Goal: Task Accomplishment & Management: Use online tool/utility

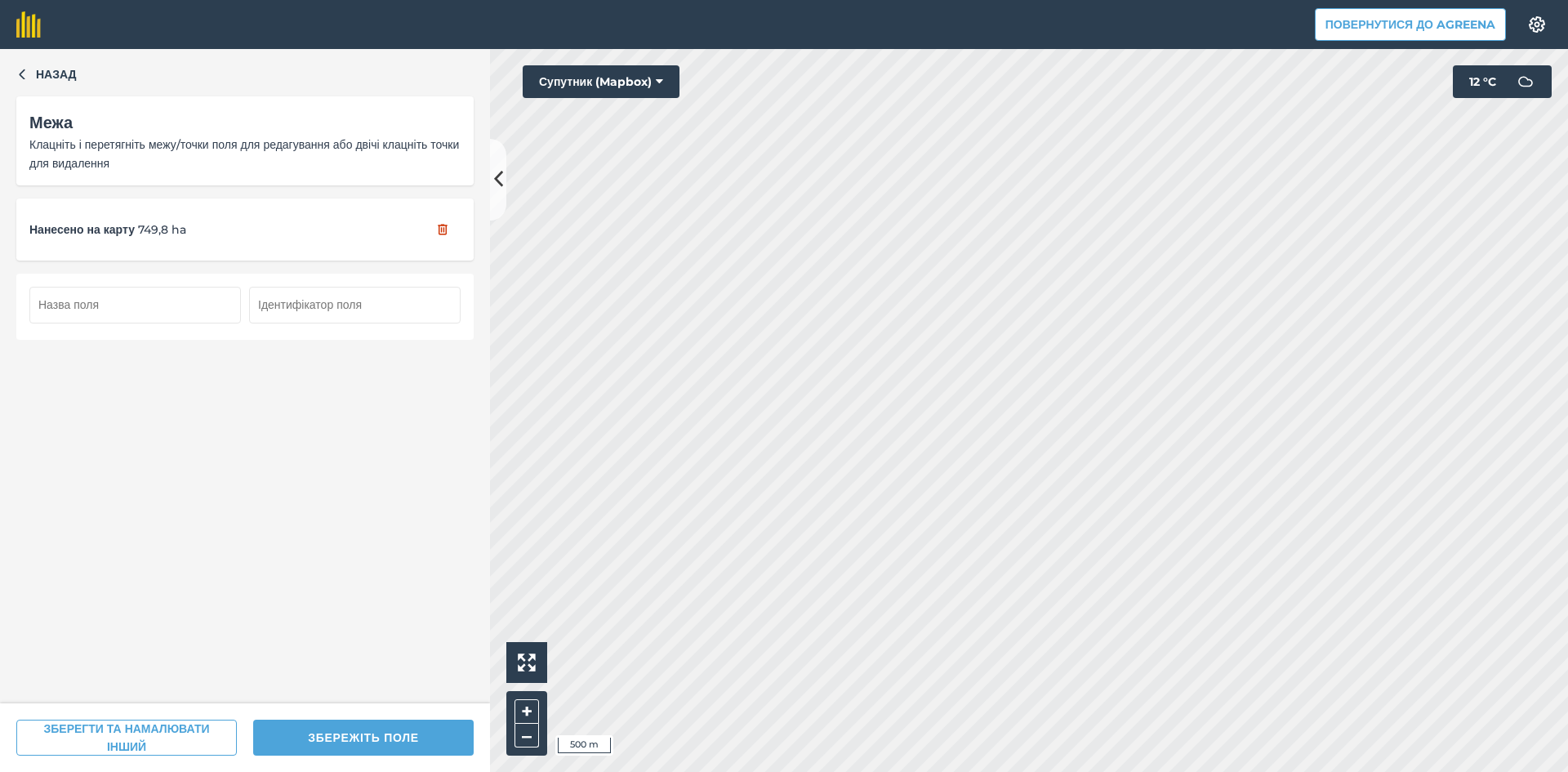
click at [146, 310] on input "text" at bounding box center [135, 305] width 212 height 36
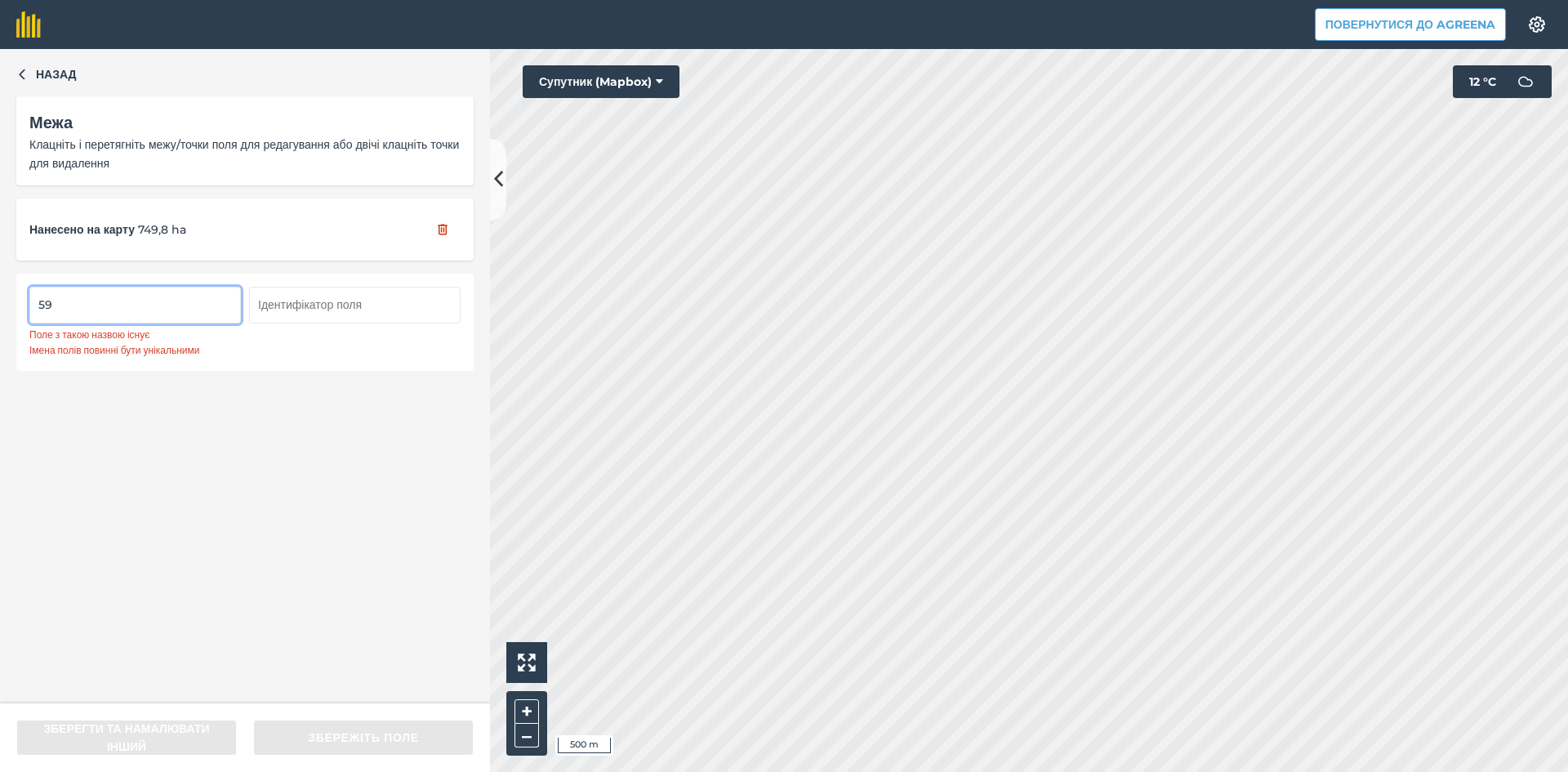
type input "5"
type input "6"
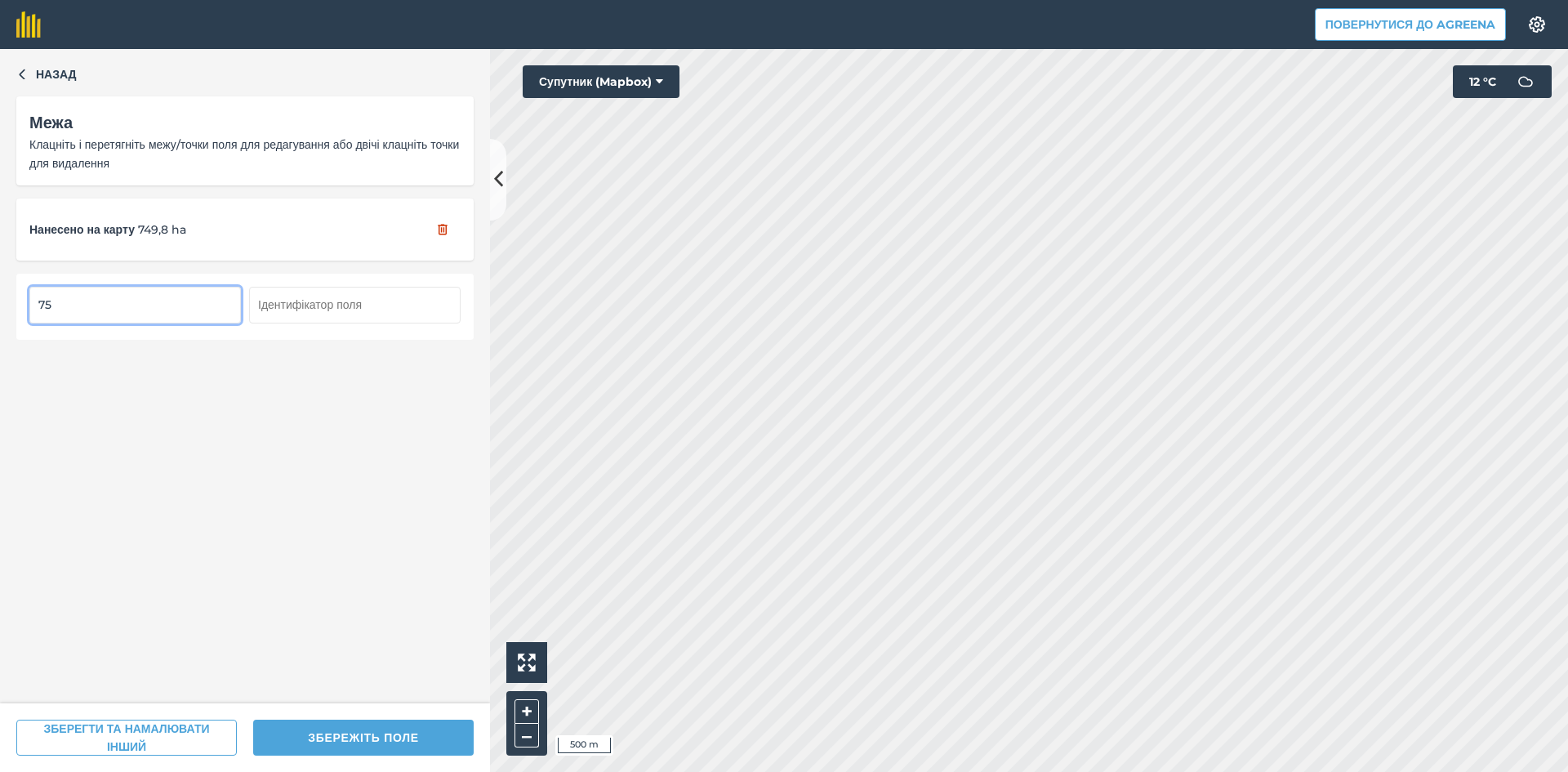
type input "75"
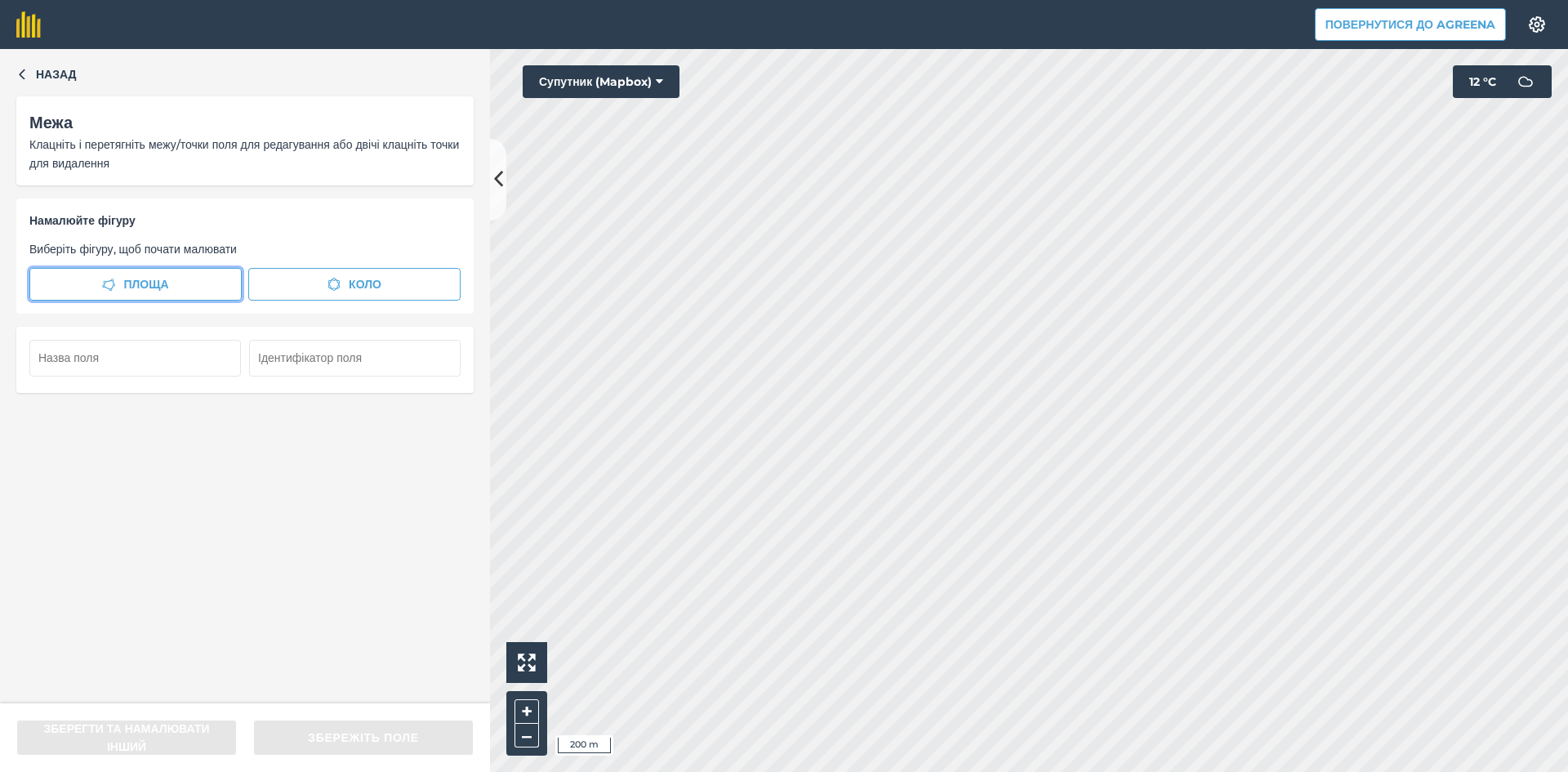
click at [180, 285] on button "Площа" at bounding box center [135, 283] width 212 height 32
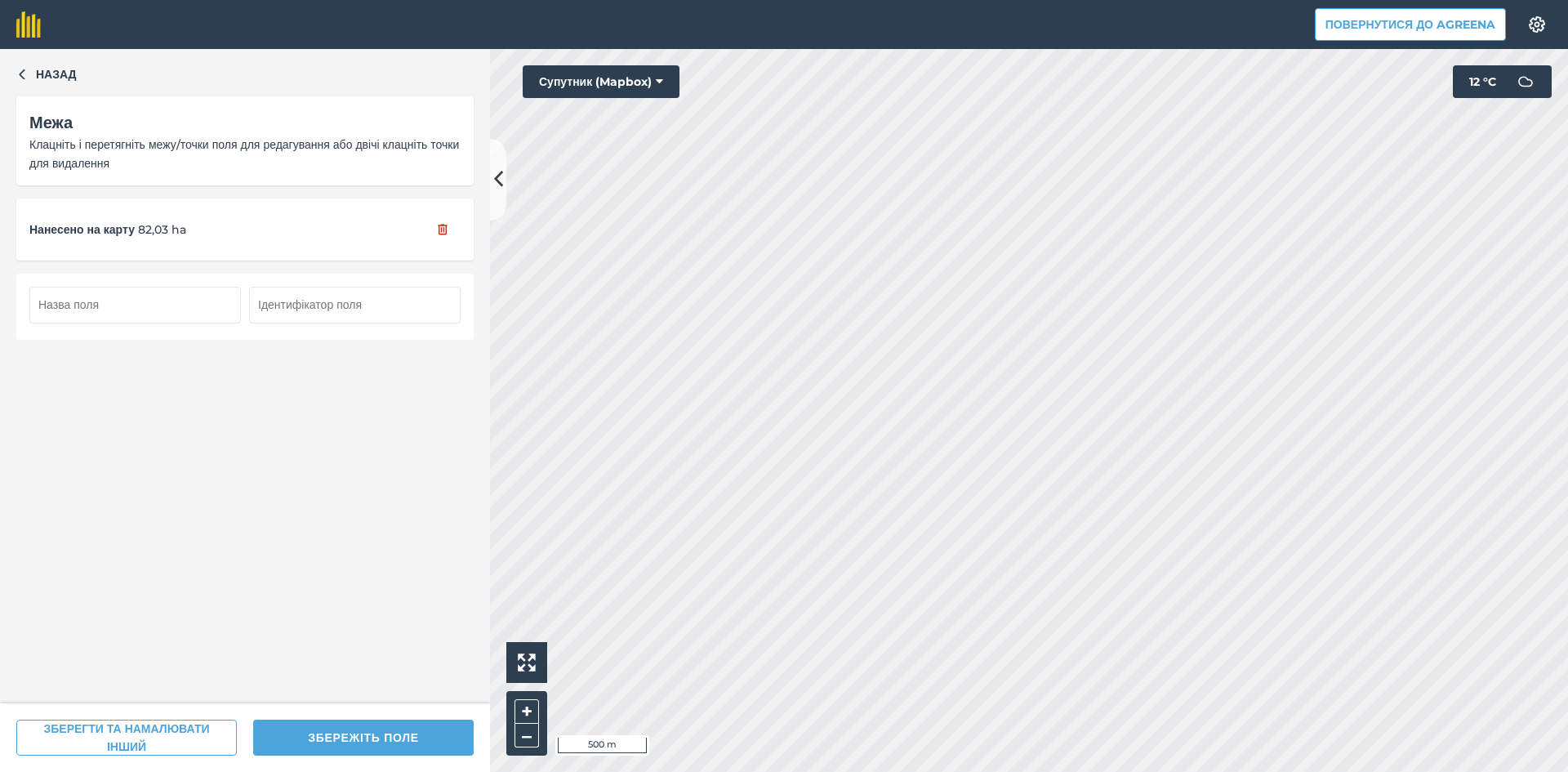
click at [151, 305] on input "text" at bounding box center [135, 305] width 212 height 36
type input "76"
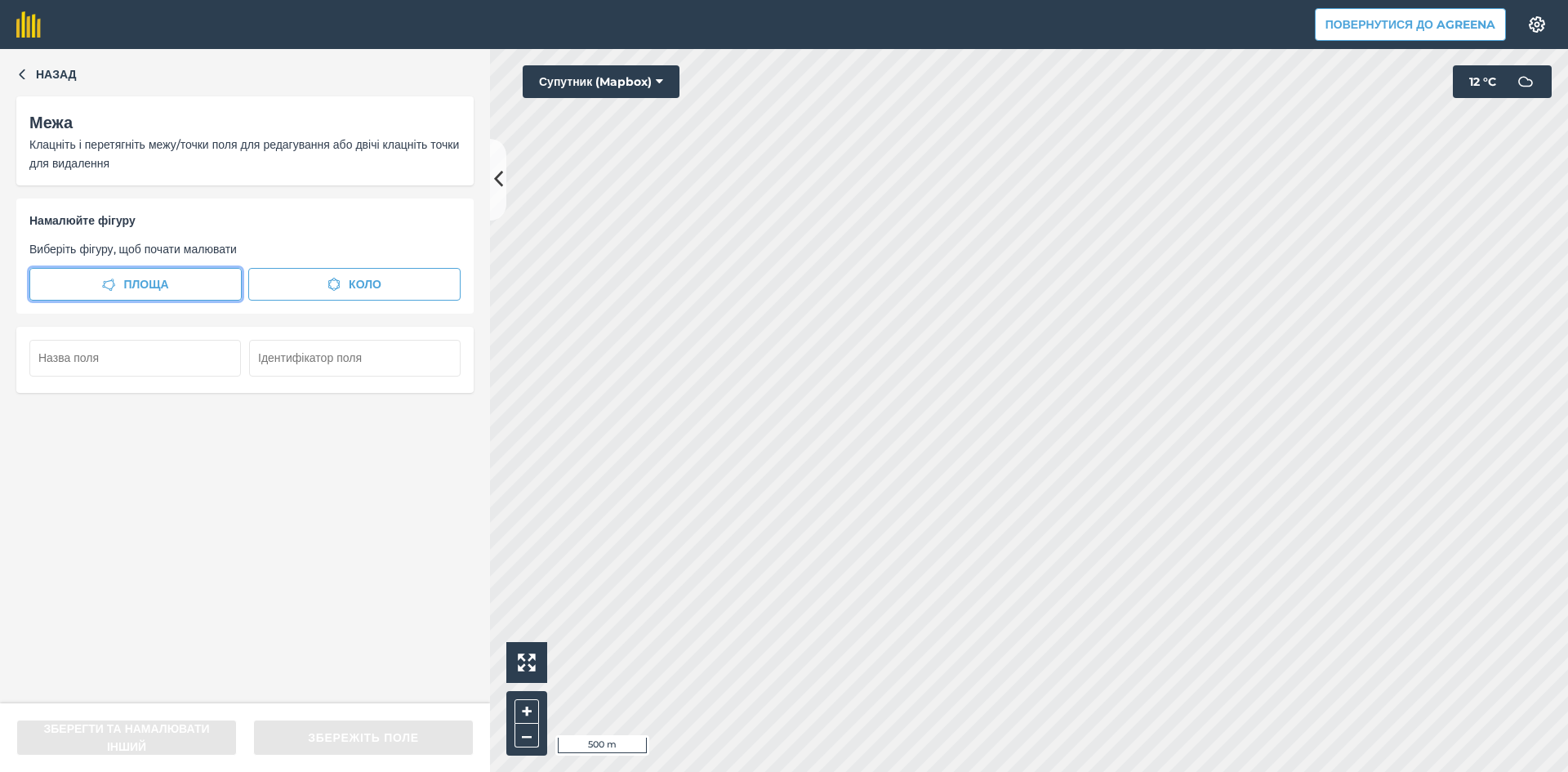
click at [162, 277] on span "Площа" at bounding box center [145, 284] width 45 height 18
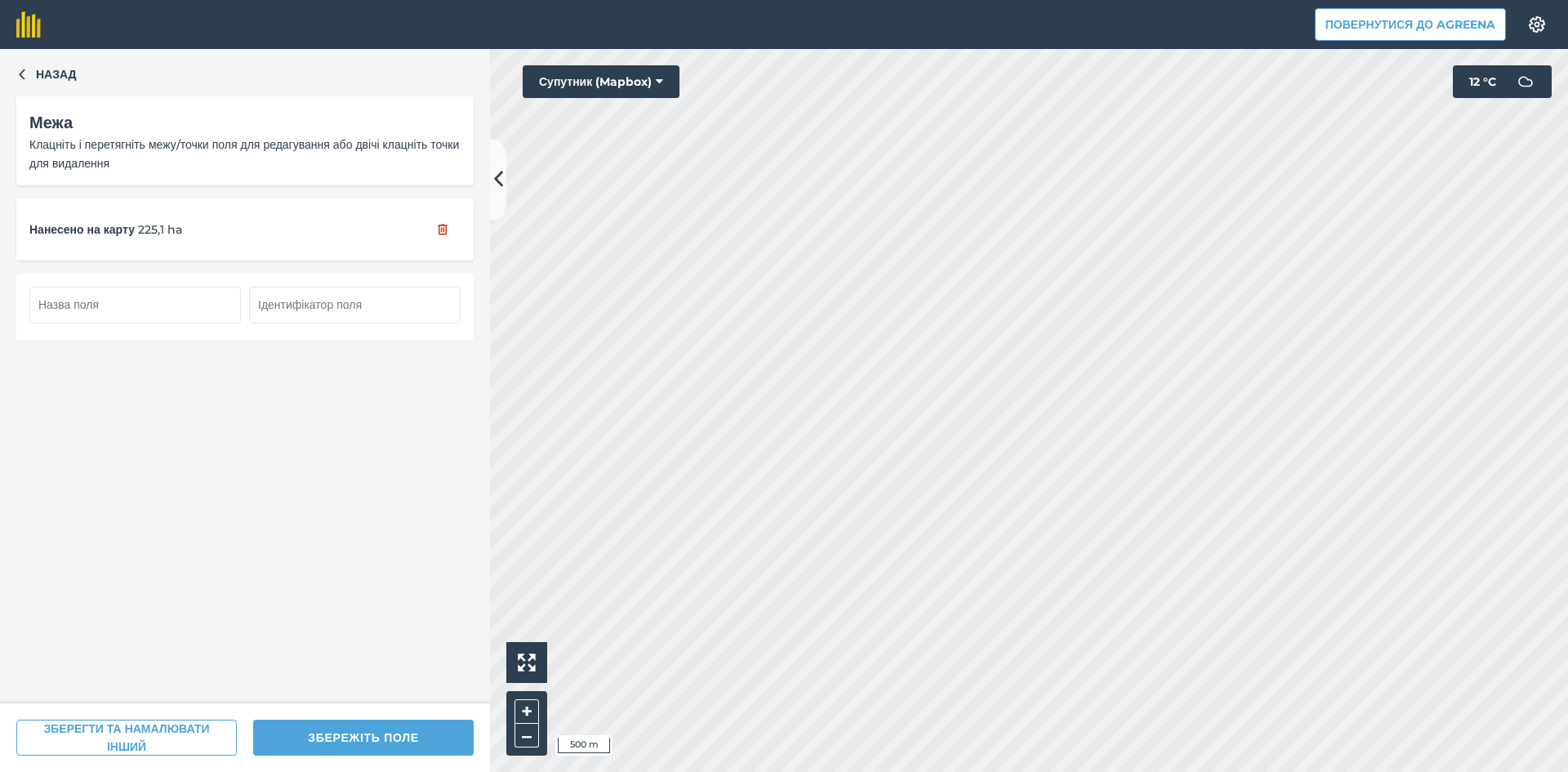
click at [119, 310] on input "text" at bounding box center [135, 305] width 212 height 36
type input "77"
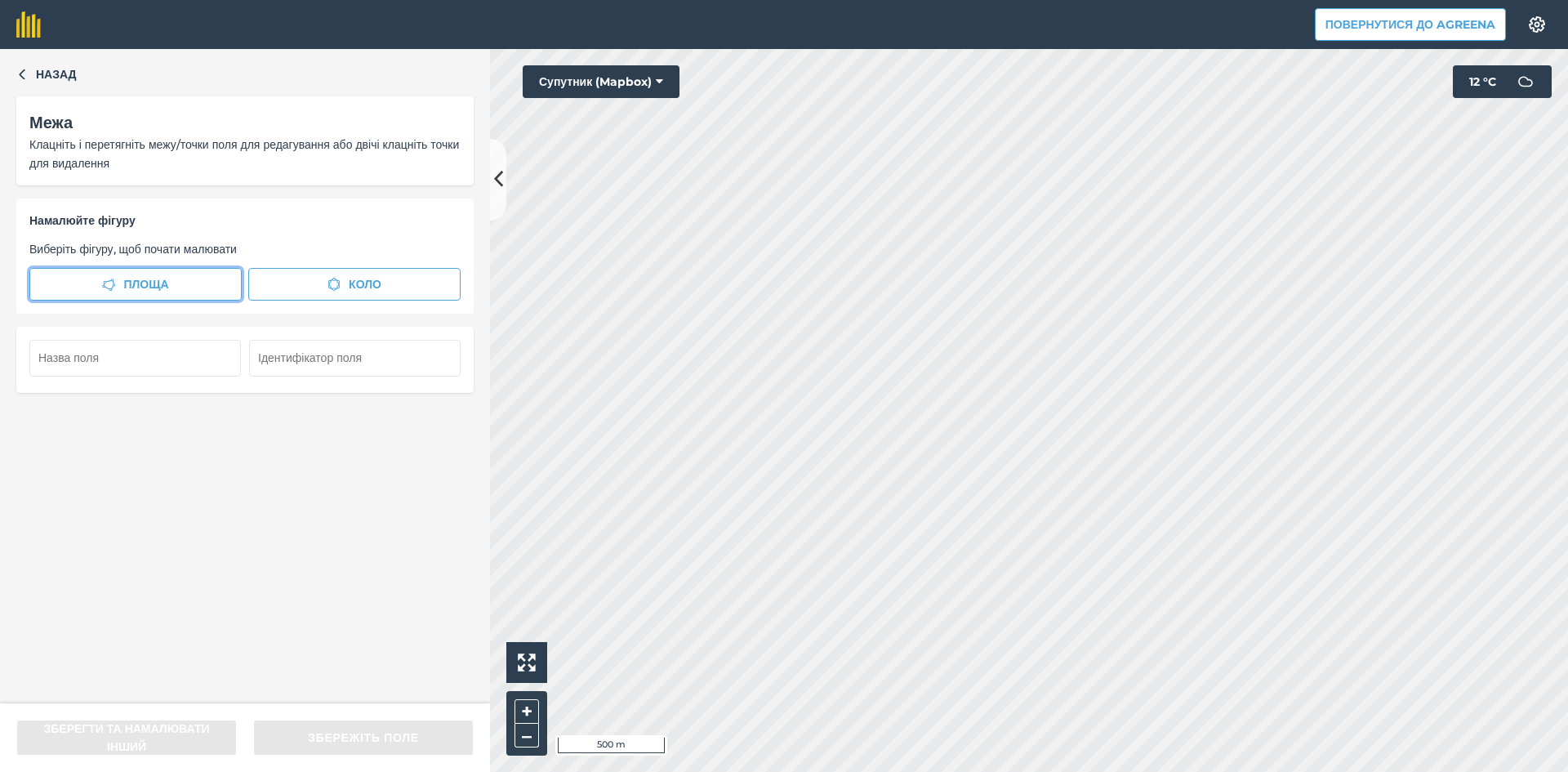
click at [161, 273] on button "Площа" at bounding box center [135, 283] width 212 height 32
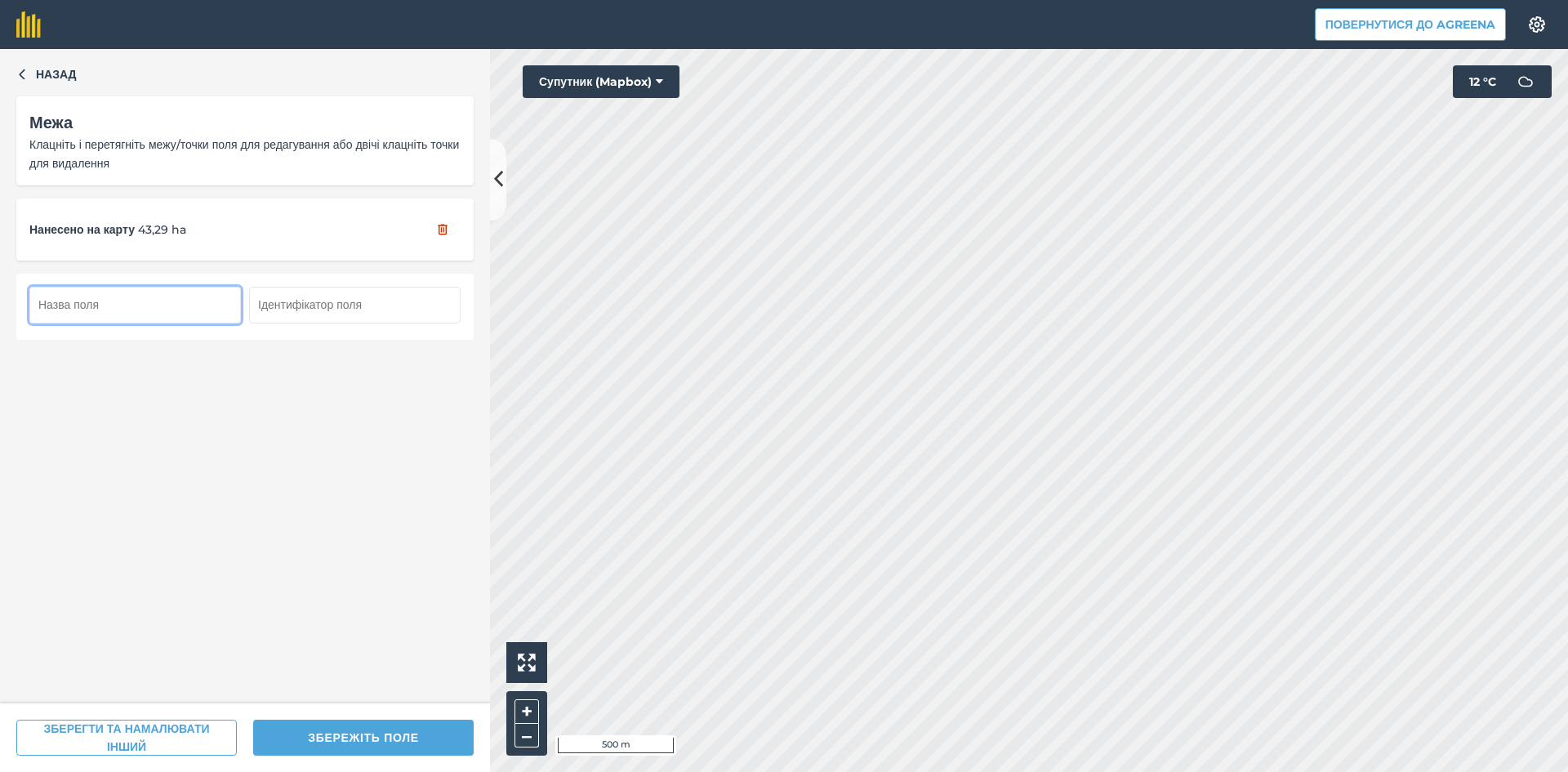
click at [159, 305] on input "text" at bounding box center [135, 305] width 212 height 36
type input "78"
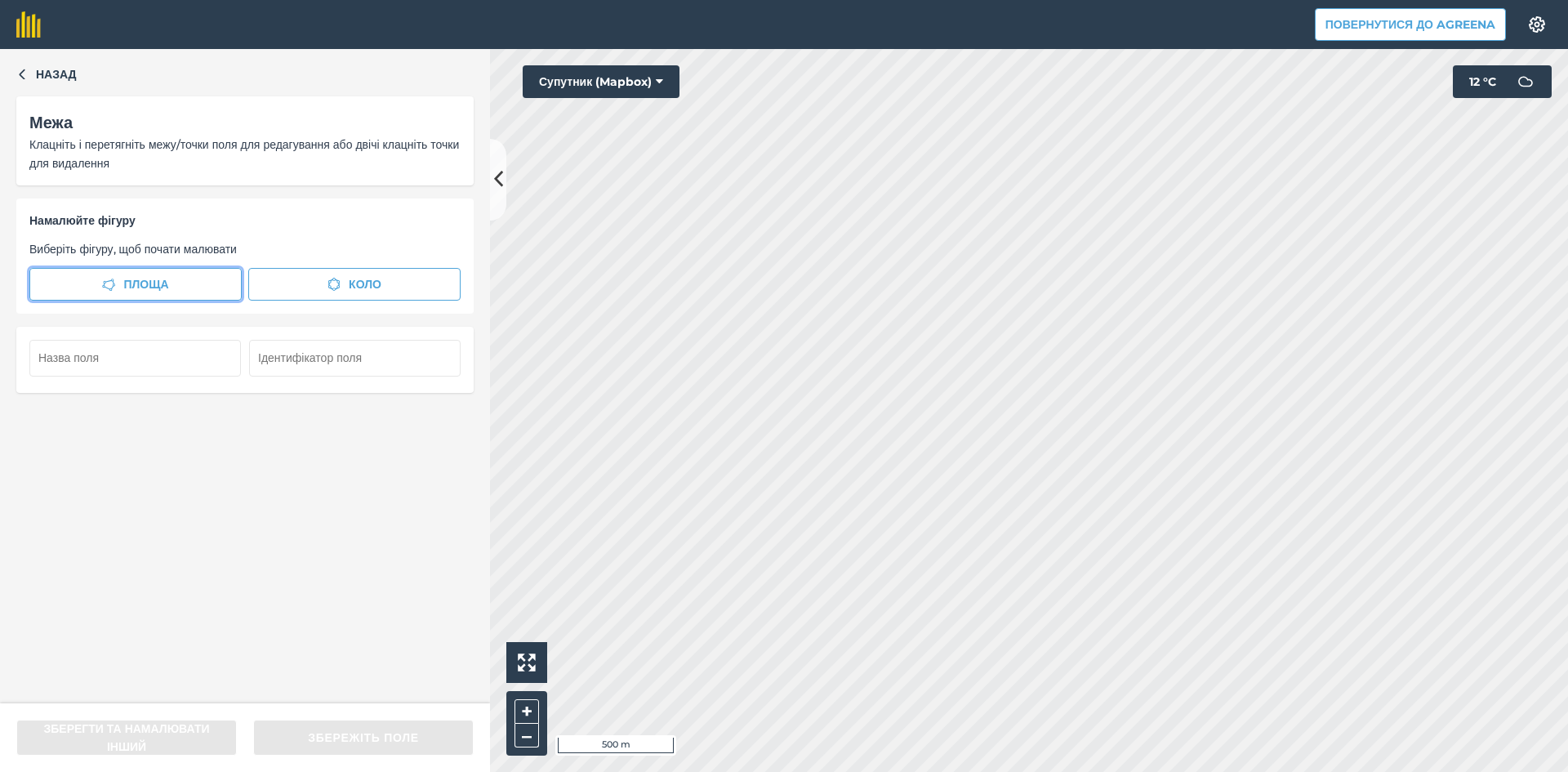
click at [161, 279] on span "Площа" at bounding box center [145, 284] width 45 height 18
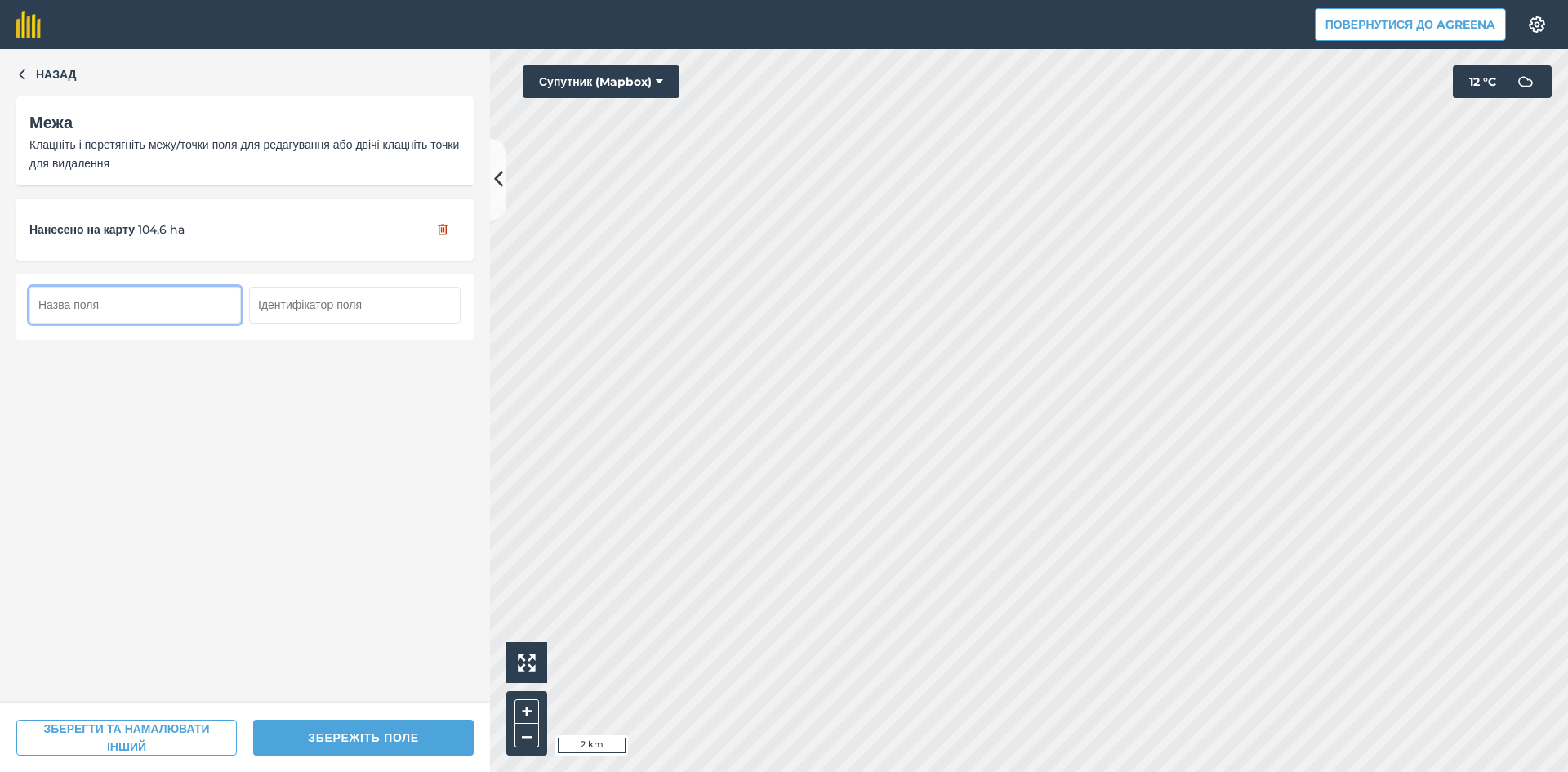
click at [178, 306] on input "text" at bounding box center [135, 305] width 212 height 36
type input "79"
